Goal: Transaction & Acquisition: Purchase product/service

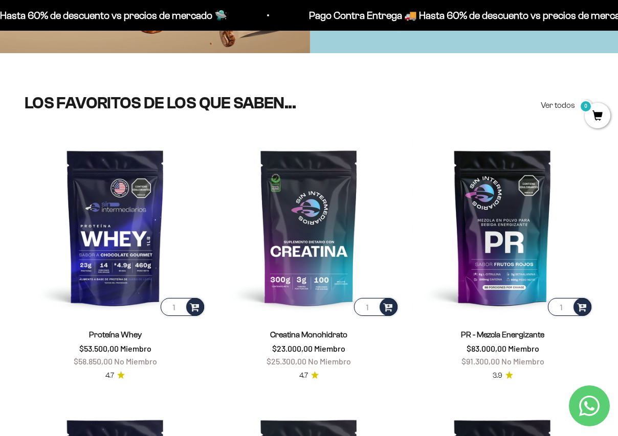
scroll to position [296, 0]
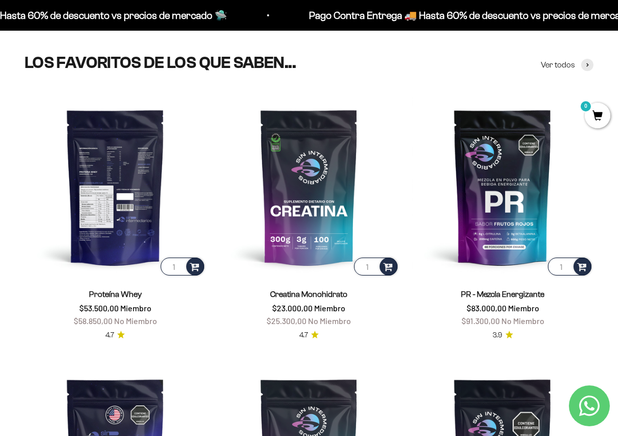
click at [106, 197] on img at bounding box center [116, 187] width 182 height 182
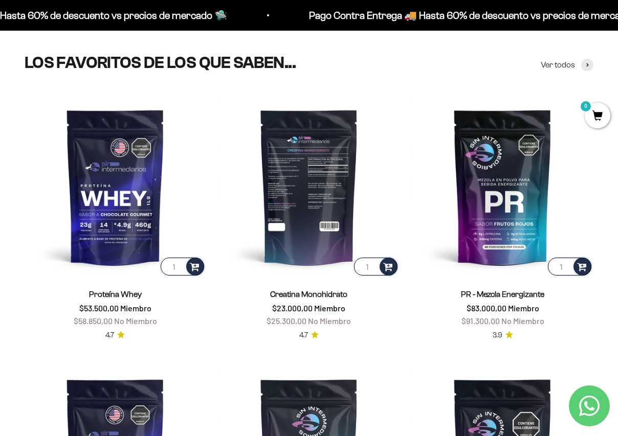
click at [305, 207] on img at bounding box center [309, 187] width 182 height 182
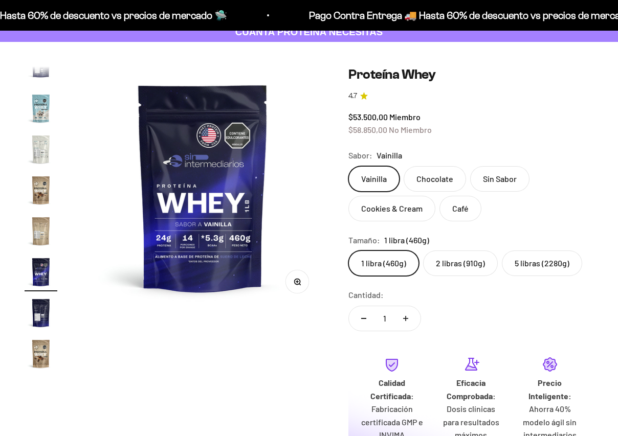
scroll to position [70, 0]
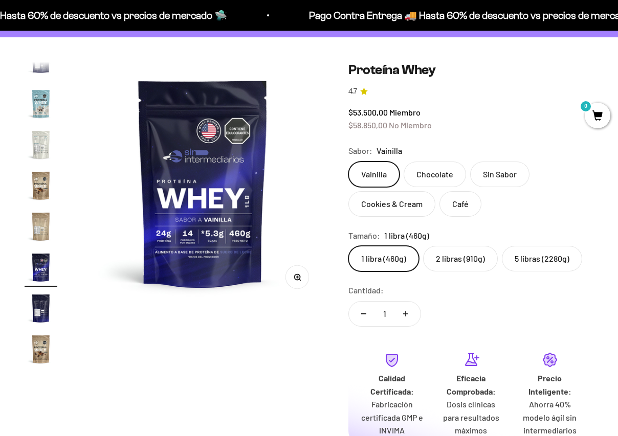
click at [472, 255] on label "2 libras (910g)" at bounding box center [460, 259] width 75 height 26
click at [348, 246] on input "2 libras (910g)" at bounding box center [348, 245] width 1 height 1
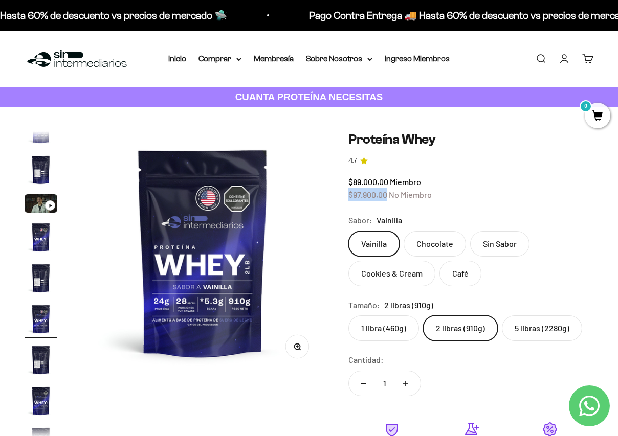
drag, startPoint x: 388, startPoint y: 193, endPoint x: 346, endPoint y: 193, distance: 42.4
click at [346, 193] on div "Zoom Ir al artículo 1 Ir al artículo 2 Ir al artículo 3 Ir al artículo 4 Ir al …" at bounding box center [309, 349] width 569 height 437
copy span "$97.900,00"
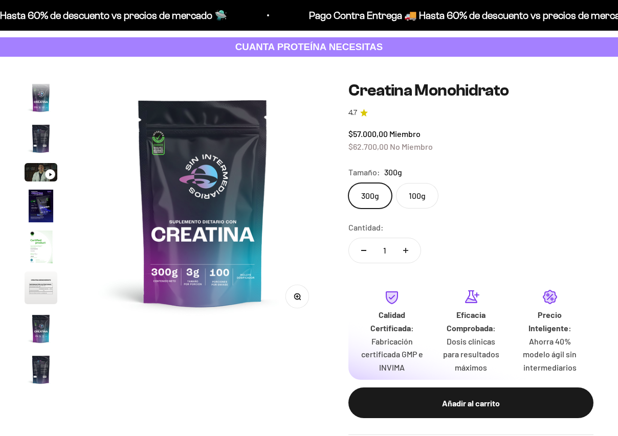
scroll to position [42, 0]
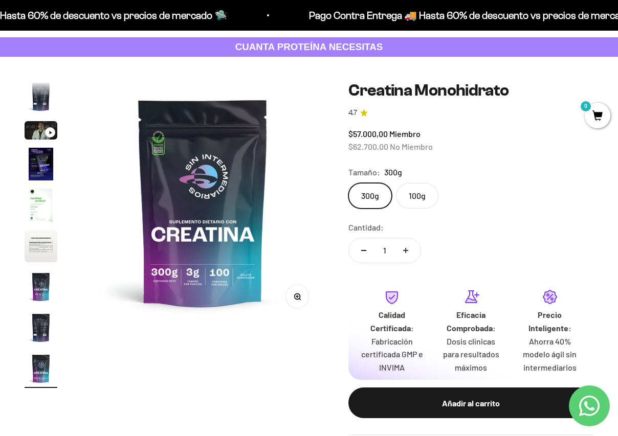
click at [140, 0] on div "Pago Contra Entrega 🚚 Hasta 60% de descuento vs precios [PERSON_NAME] 🛸 Pago Co…" at bounding box center [309, 15] width 618 height 31
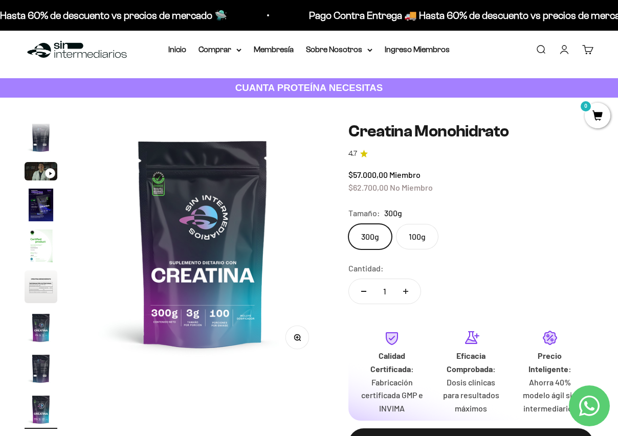
click at [426, 235] on label "100g" at bounding box center [417, 237] width 42 height 26
click at [348, 224] on input "100g" at bounding box center [348, 223] width 1 height 1
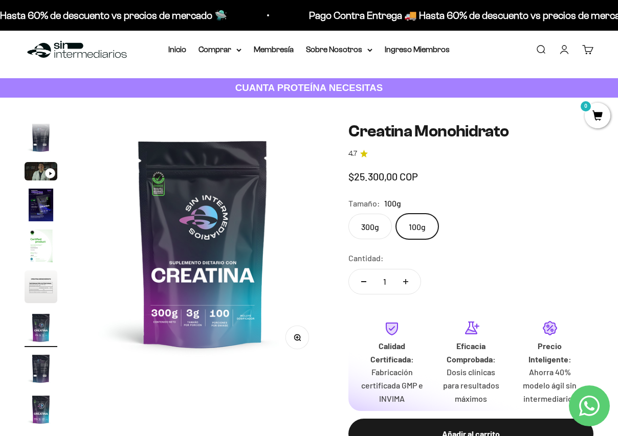
scroll to position [0, 1488]
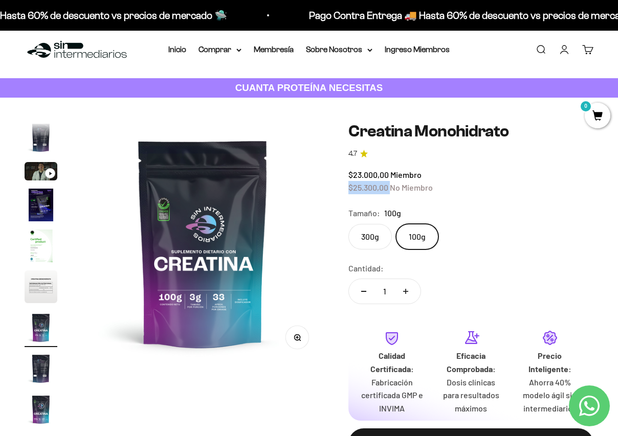
drag, startPoint x: 390, startPoint y: 184, endPoint x: 349, endPoint y: 185, distance: 41.4
click at [348, 185] on span "$25.300,00 No Miembro" at bounding box center [390, 188] width 84 height 10
copy span "$25.300,00"
